Goal: Transaction & Acquisition: Purchase product/service

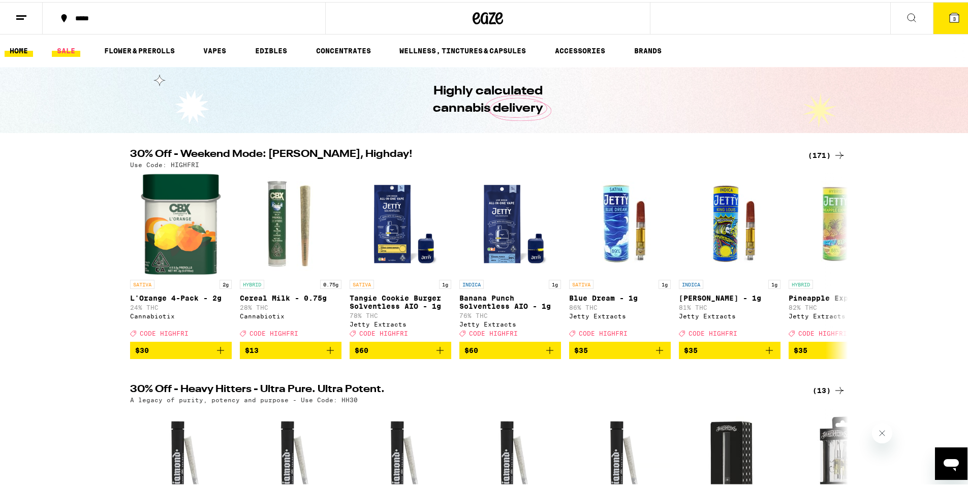
click at [70, 44] on link "SALE" at bounding box center [66, 49] width 28 height 12
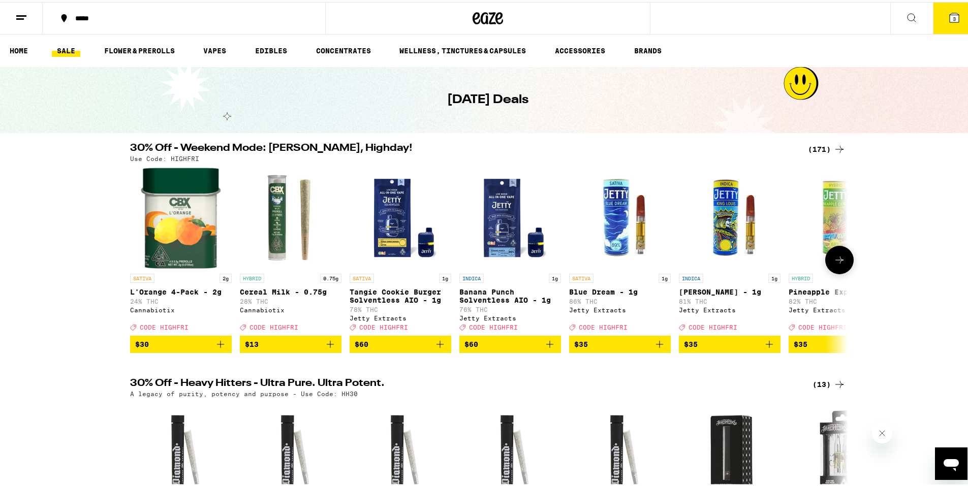
click at [837, 264] on icon at bounding box center [839, 258] width 12 height 12
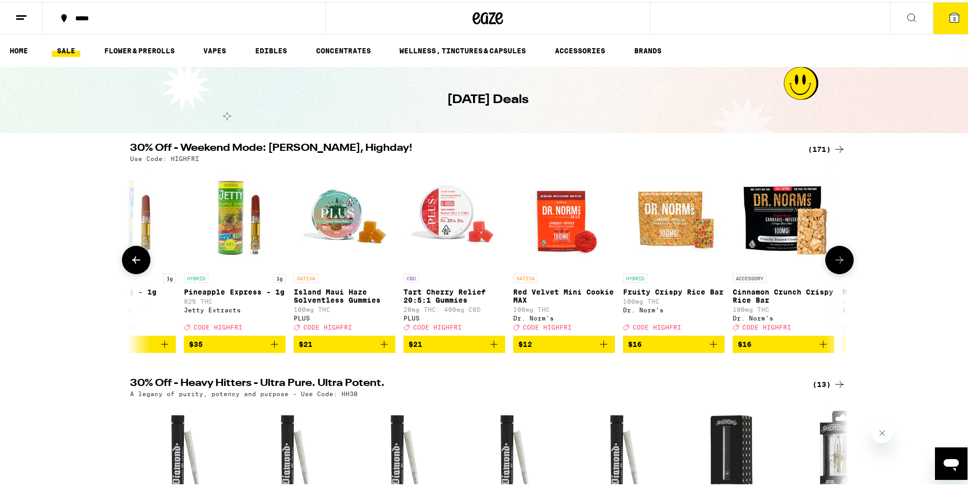
click at [837, 264] on icon at bounding box center [839, 258] width 12 height 12
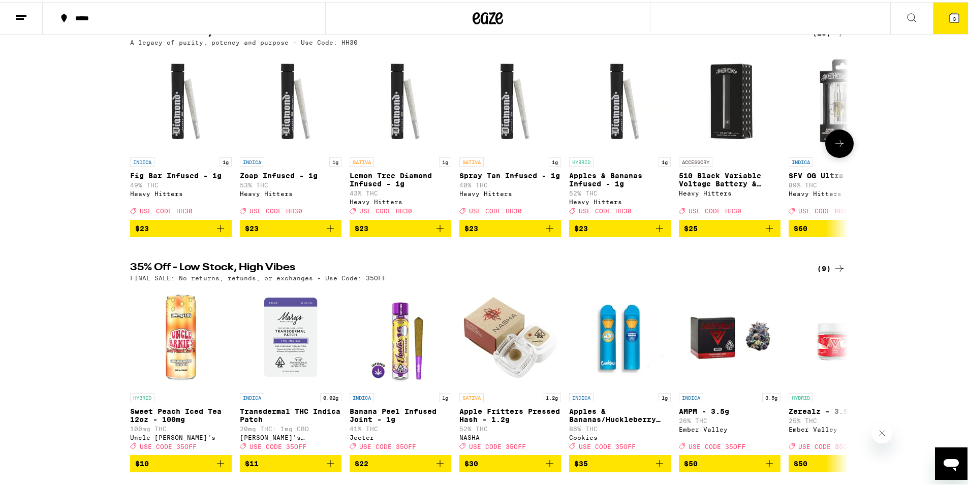
scroll to position [356, 0]
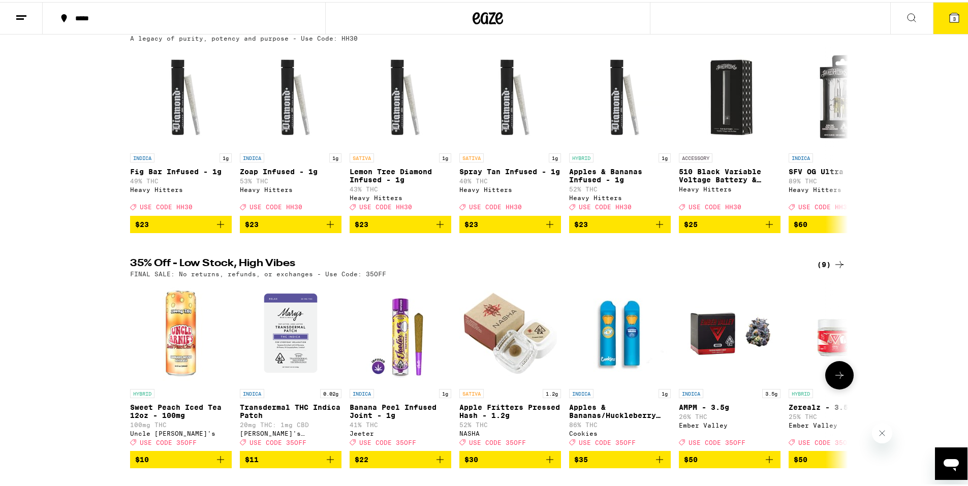
click at [837, 377] on icon at bounding box center [840, 373] width 8 height 7
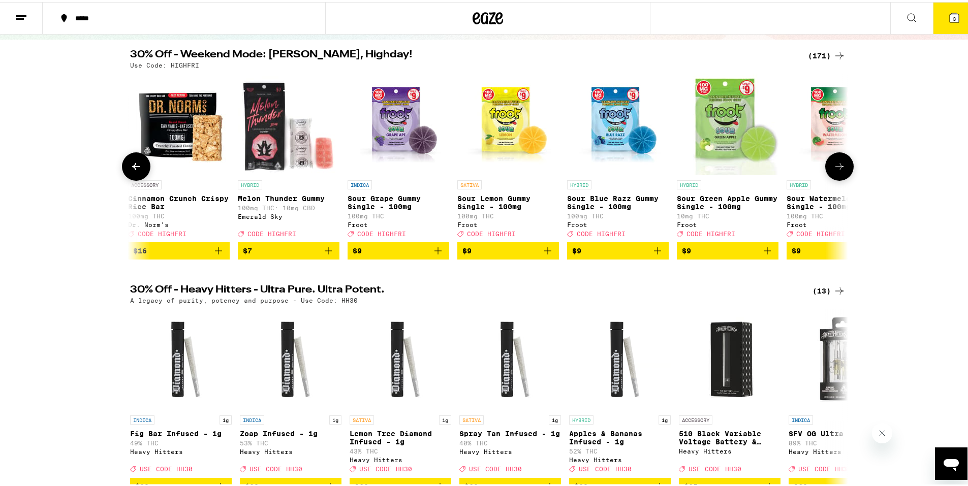
scroll to position [0, 0]
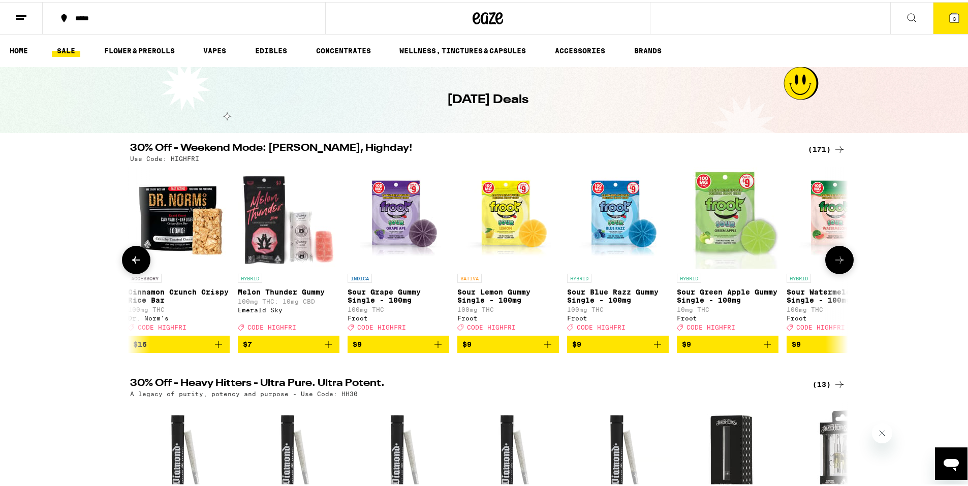
click at [836, 264] on icon at bounding box center [839, 258] width 12 height 12
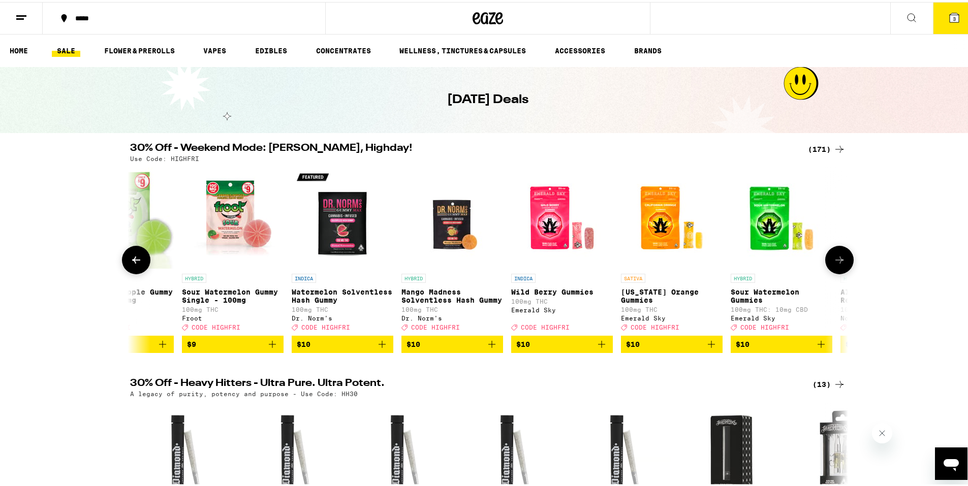
click at [836, 264] on icon at bounding box center [839, 258] width 12 height 12
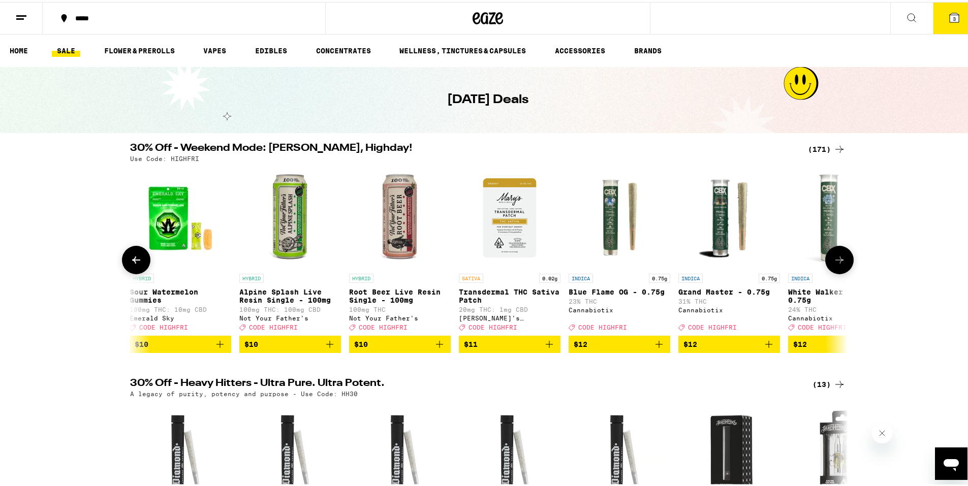
scroll to position [0, 2419]
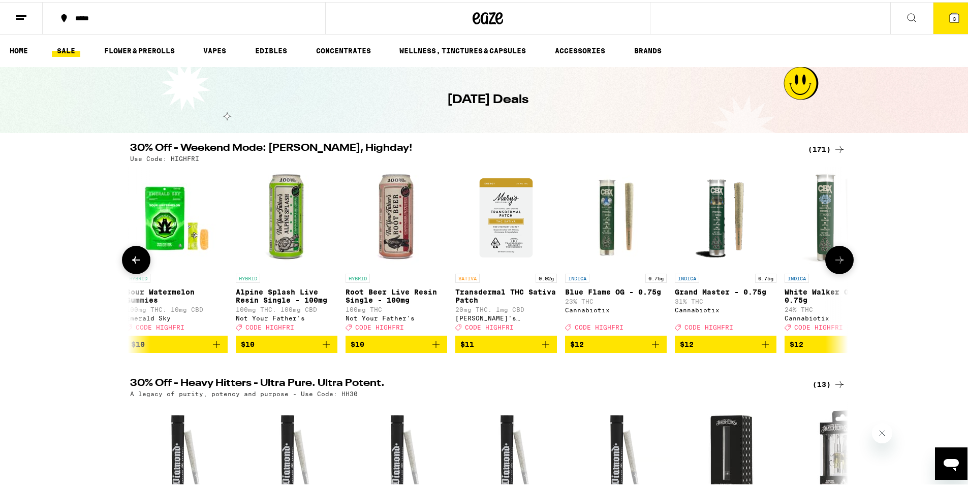
click at [836, 264] on icon at bounding box center [839, 258] width 12 height 12
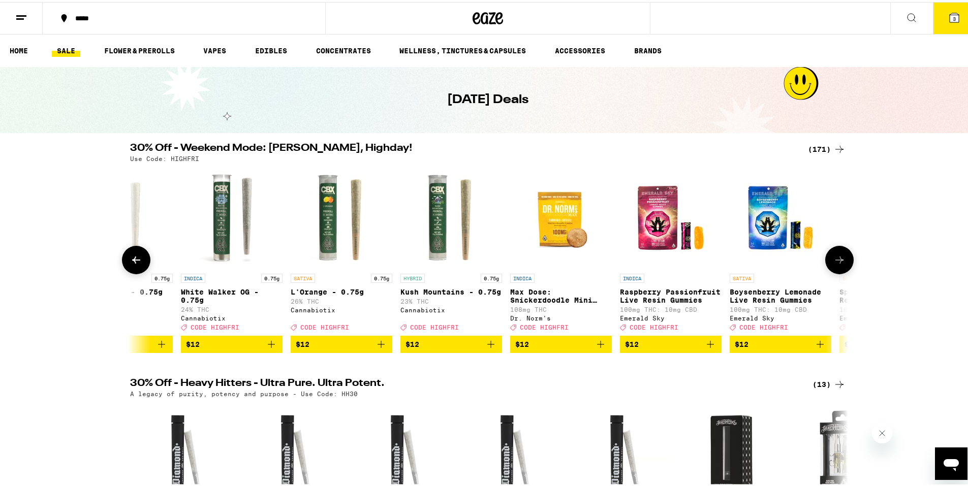
scroll to position [0, 3024]
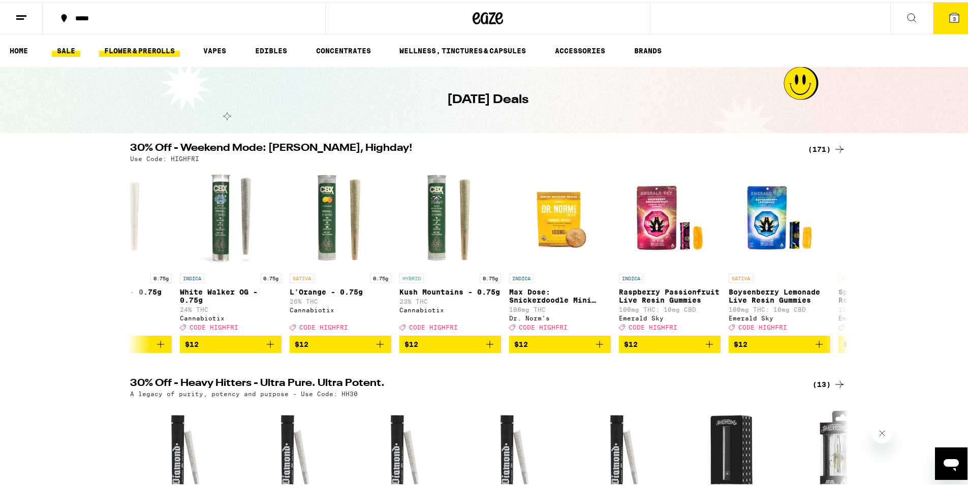
click at [129, 53] on link "FLOWER & PREROLLS" at bounding box center [139, 49] width 81 height 12
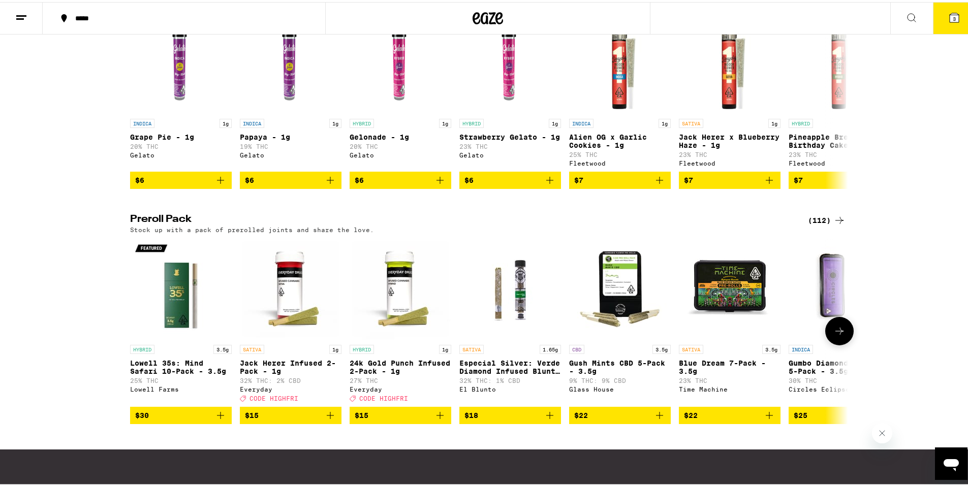
scroll to position [661, 0]
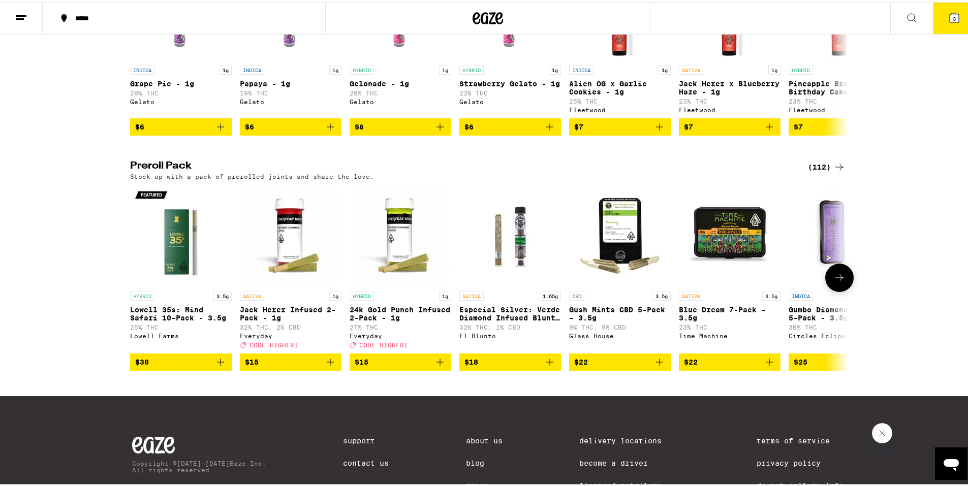
click at [836, 282] on icon at bounding box center [839, 276] width 12 height 12
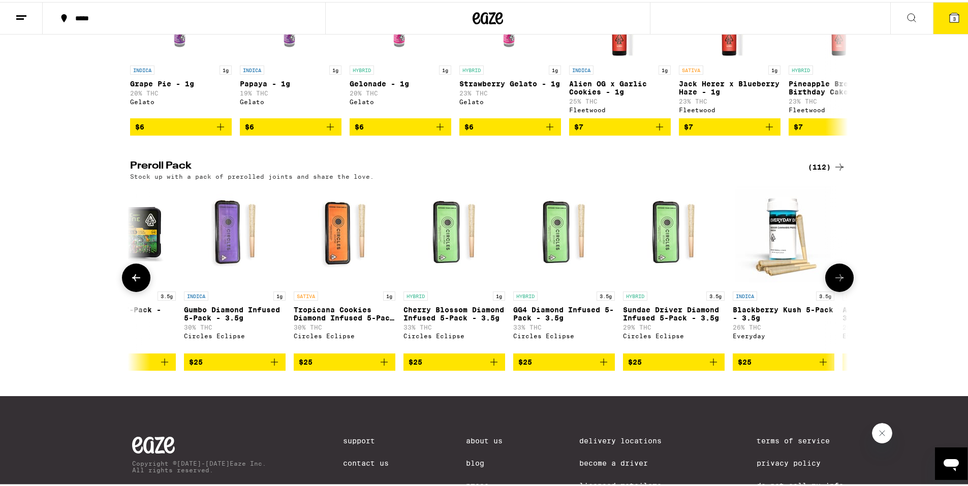
click at [836, 282] on icon at bounding box center [839, 276] width 12 height 12
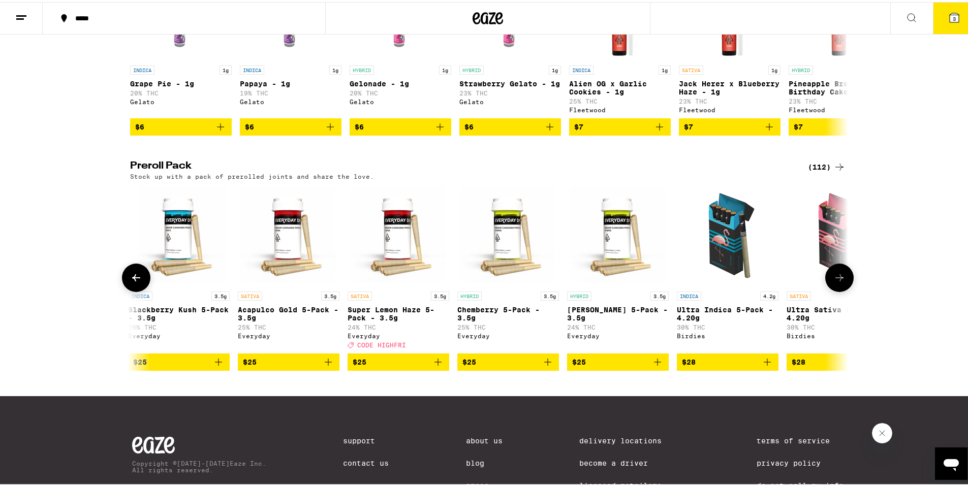
click at [836, 282] on icon at bounding box center [839, 276] width 12 height 12
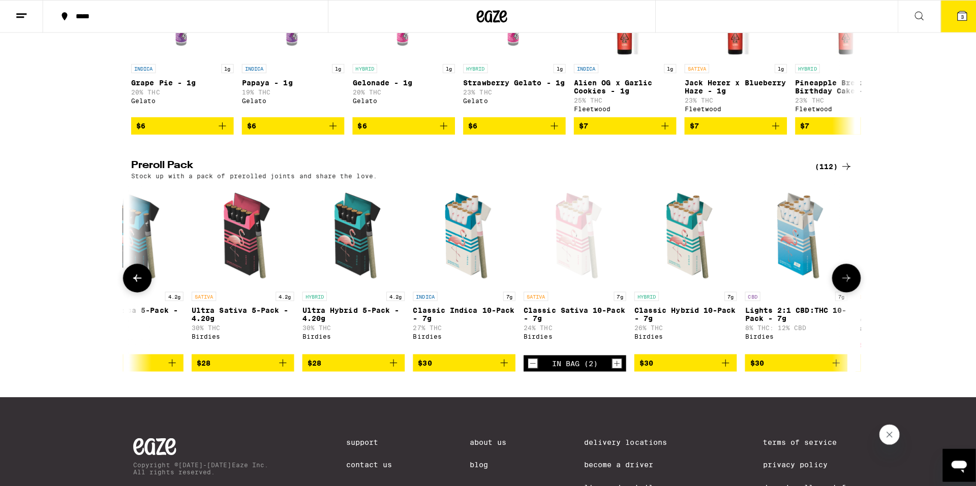
scroll to position [0, 1814]
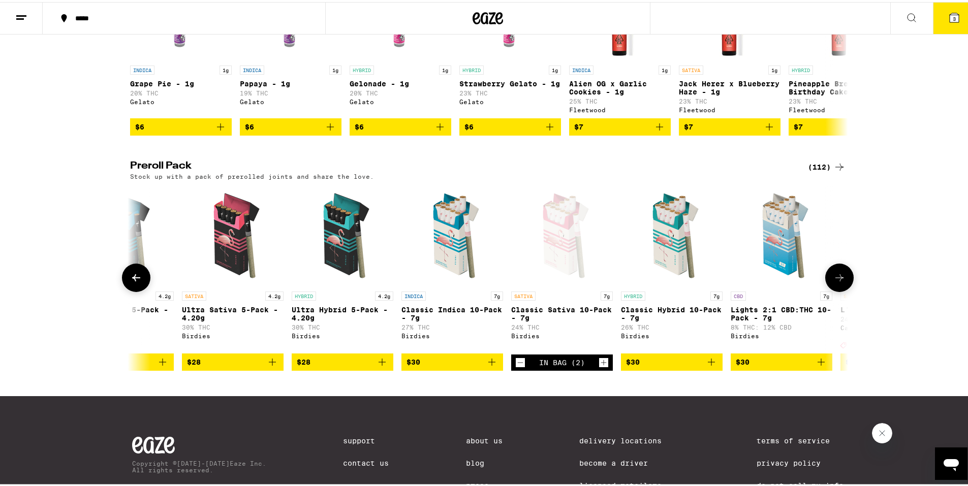
click at [268, 366] on icon "Add to bag" at bounding box center [272, 360] width 12 height 12
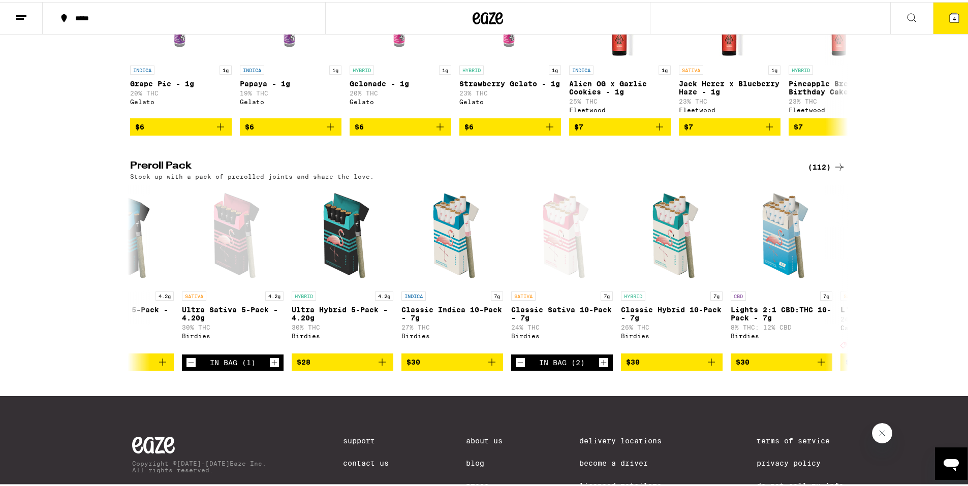
click at [950, 13] on icon at bounding box center [954, 15] width 9 height 9
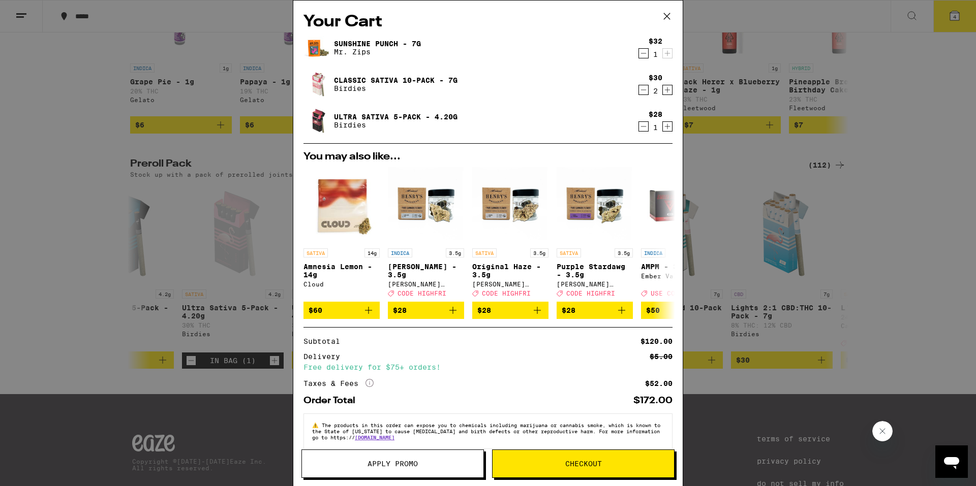
click at [639, 55] on icon "Decrement" at bounding box center [643, 53] width 9 height 12
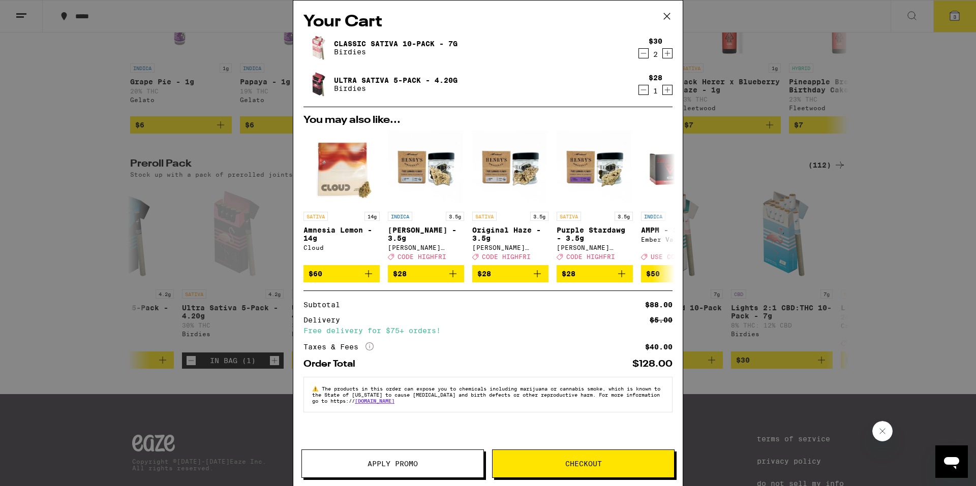
click at [642, 53] on icon "Decrement" at bounding box center [643, 53] width 9 height 12
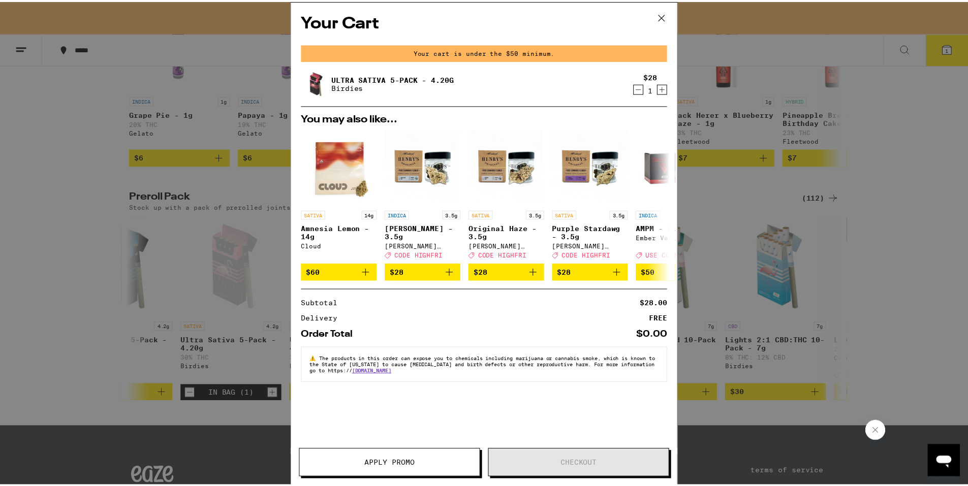
scroll to position [693, 0]
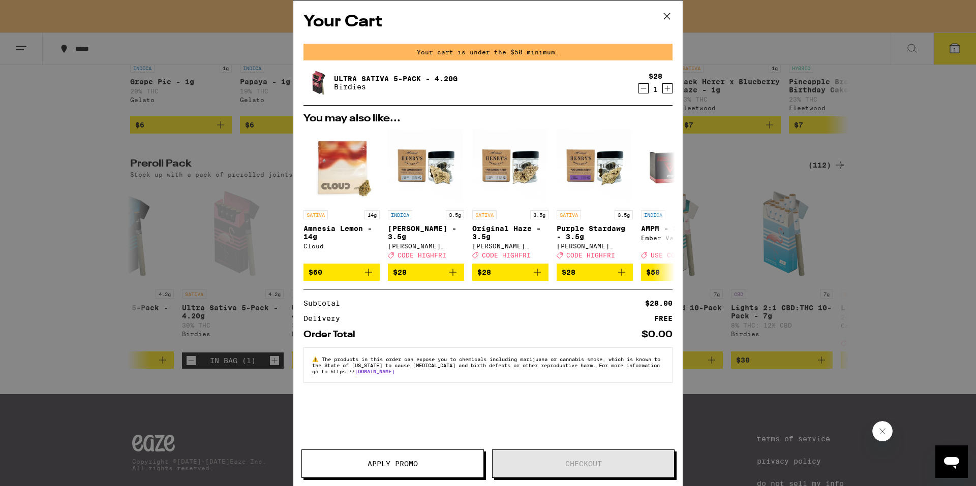
click at [667, 17] on icon at bounding box center [666, 16] width 15 height 15
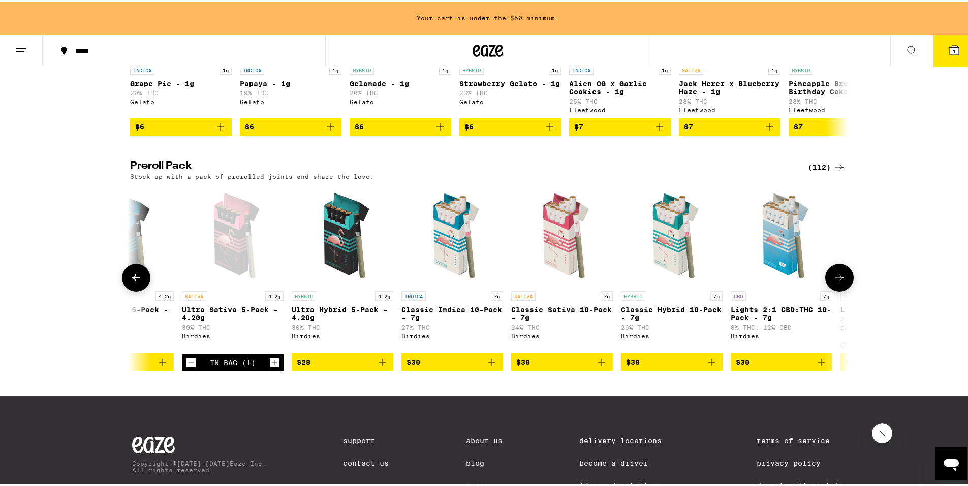
click at [599, 364] on icon "Add to bag" at bounding box center [601, 360] width 7 height 7
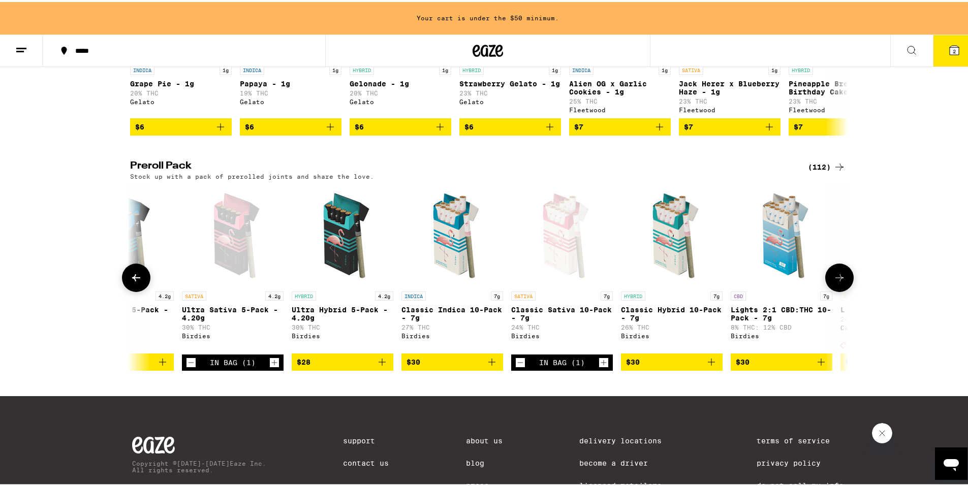
scroll to position [661, 0]
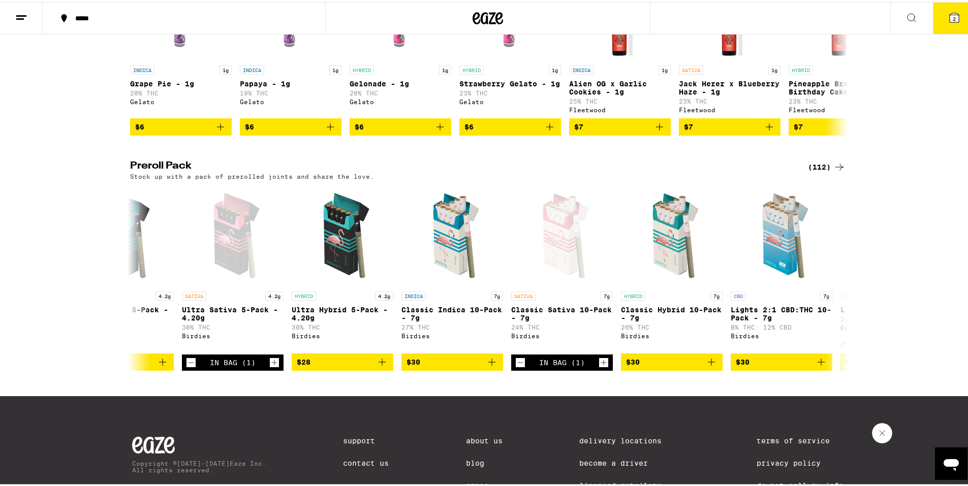
click at [951, 13] on icon at bounding box center [954, 15] width 9 height 9
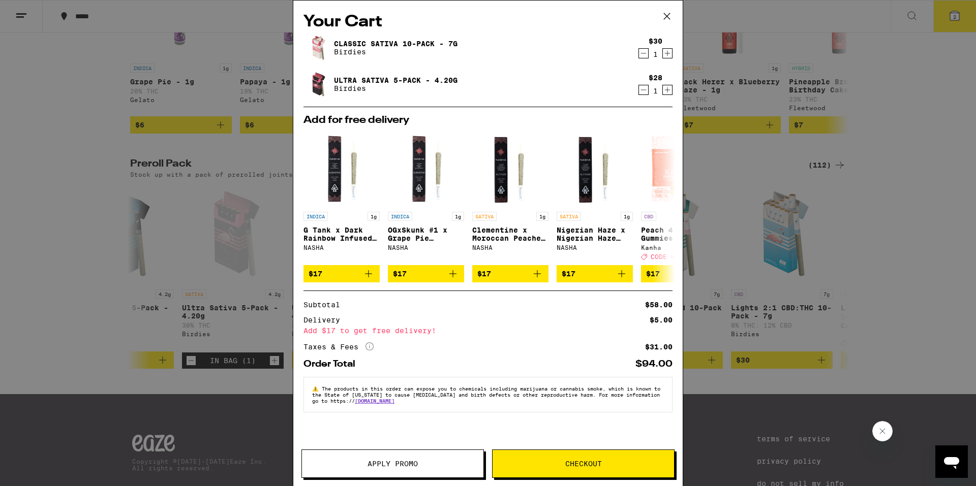
click at [677, 15] on button at bounding box center [667, 17] width 32 height 33
